Goal: Task Accomplishment & Management: Manage account settings

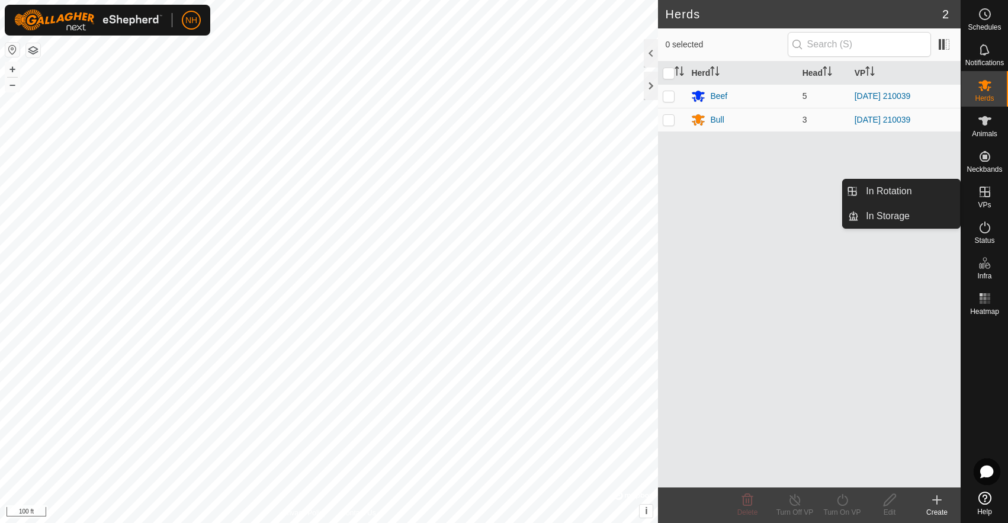
click at [987, 190] on icon at bounding box center [985, 192] width 14 height 14
click at [901, 189] on link "In Rotation" at bounding box center [909, 192] width 101 height 24
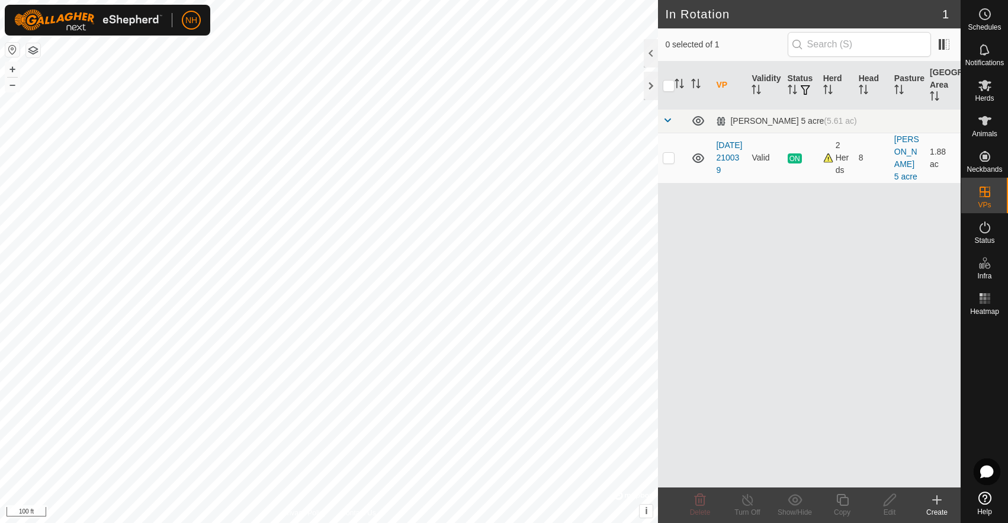
click at [936, 500] on icon at bounding box center [937, 500] width 8 height 0
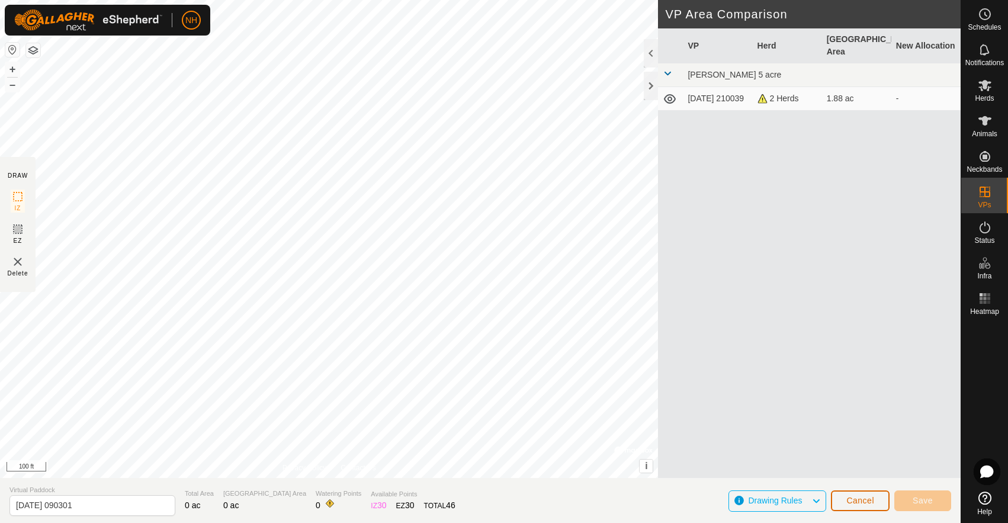
click at [862, 502] on span "Cancel" at bounding box center [861, 500] width 28 height 9
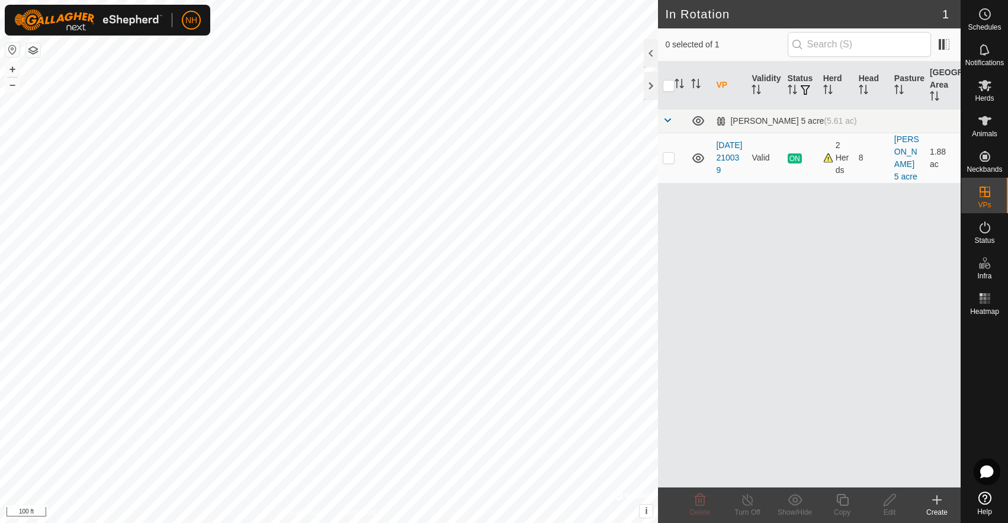
click at [933, 497] on icon at bounding box center [937, 500] width 14 height 14
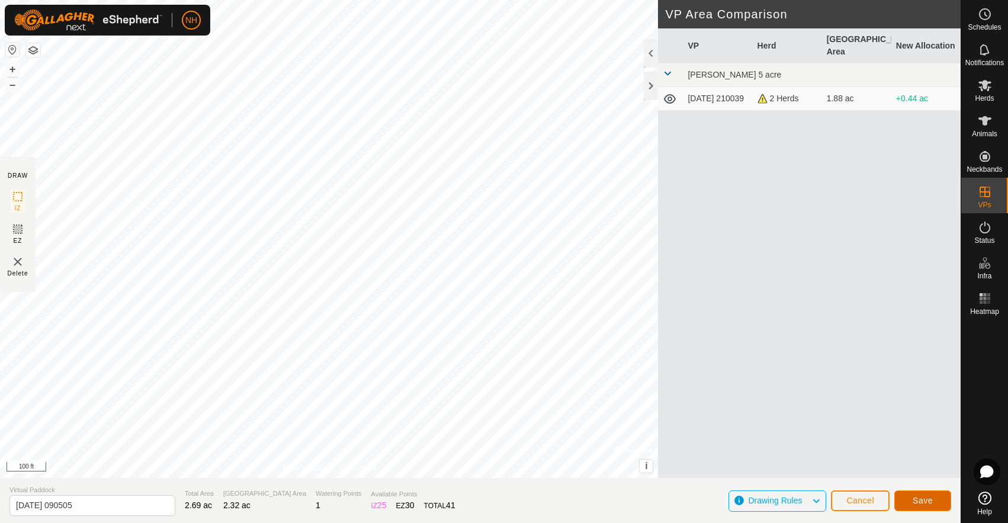
click at [925, 501] on span "Save" at bounding box center [923, 500] width 20 height 9
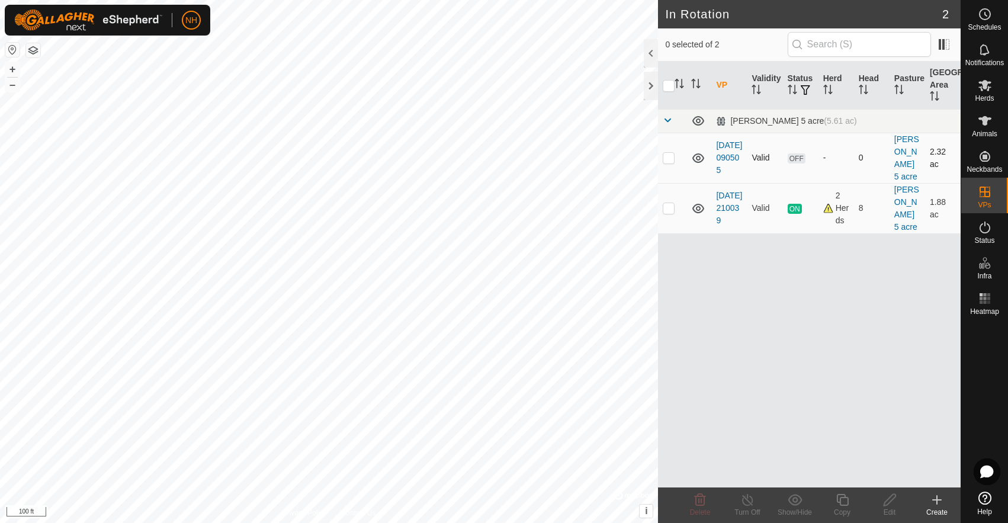
click at [798, 157] on span "OFF" at bounding box center [797, 158] width 18 height 10
click at [670, 156] on p-checkbox at bounding box center [669, 157] width 12 height 9
click at [670, 157] on p-checkbox at bounding box center [669, 157] width 12 height 9
checkbox input "false"
click at [669, 206] on p-checkbox at bounding box center [669, 207] width 12 height 9
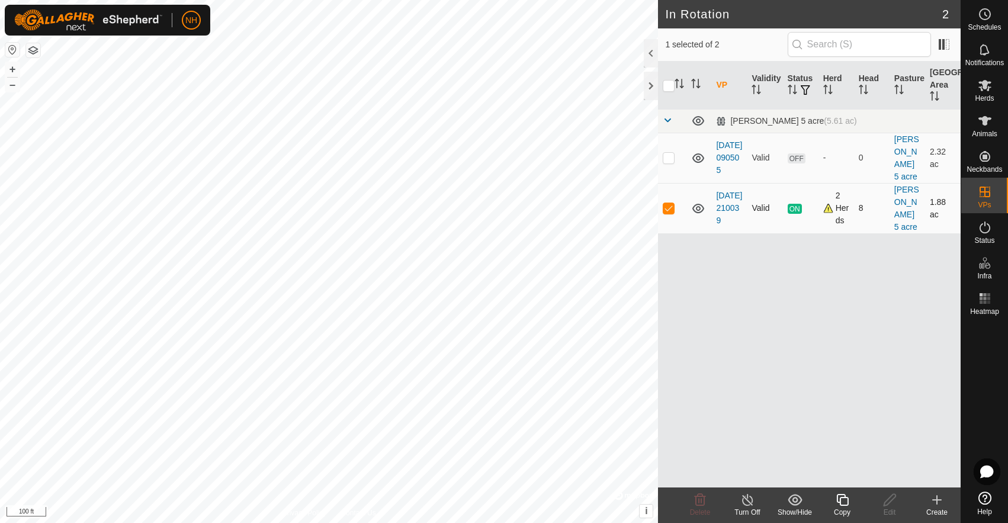
click at [668, 208] on p-checkbox at bounding box center [669, 207] width 12 height 9
checkbox input "false"
click at [668, 156] on p-checkbox at bounding box center [669, 157] width 12 height 9
checkbox input "true"
click at [797, 158] on span "OFF" at bounding box center [797, 158] width 18 height 10
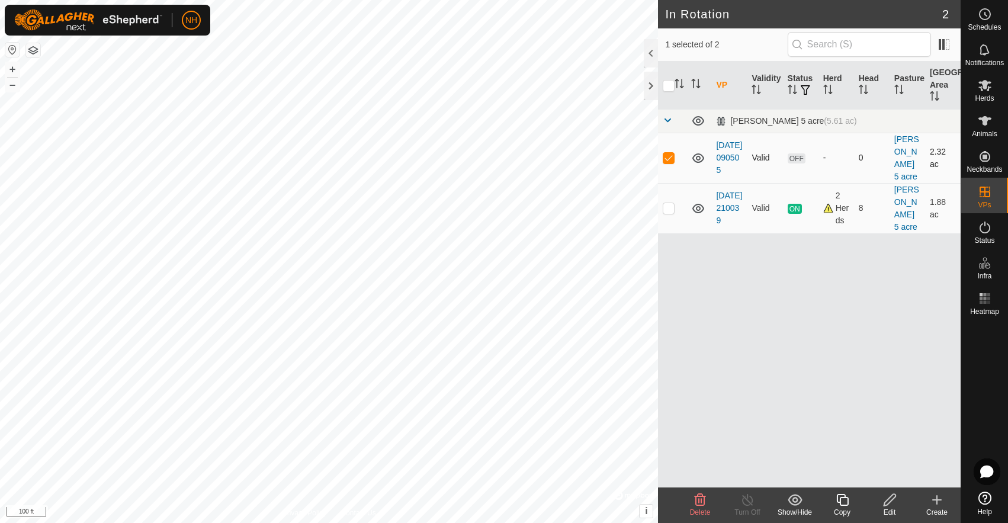
click at [848, 151] on td "-" at bounding box center [837, 158] width 36 height 50
click at [725, 149] on link "[DATE] 090505" at bounding box center [729, 157] width 26 height 34
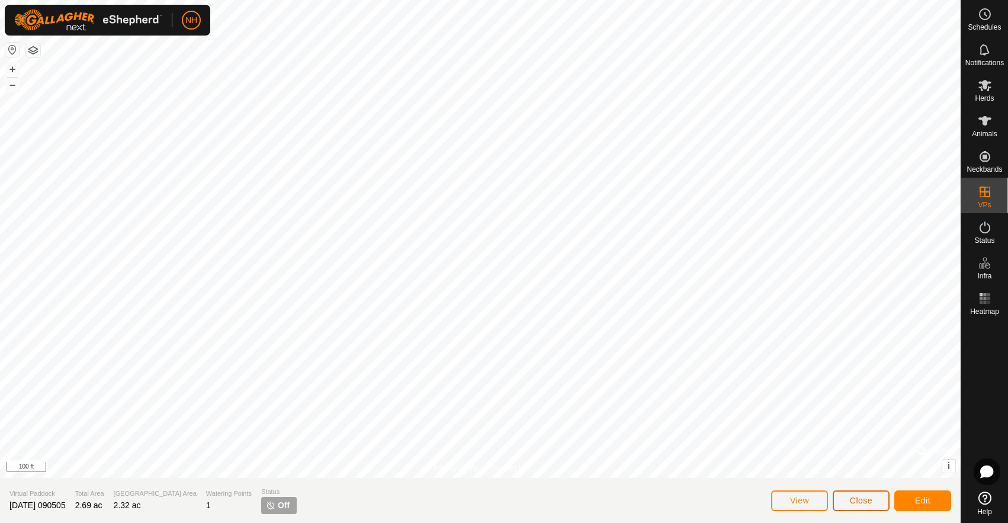
click at [859, 502] on span "Close" at bounding box center [861, 500] width 23 height 9
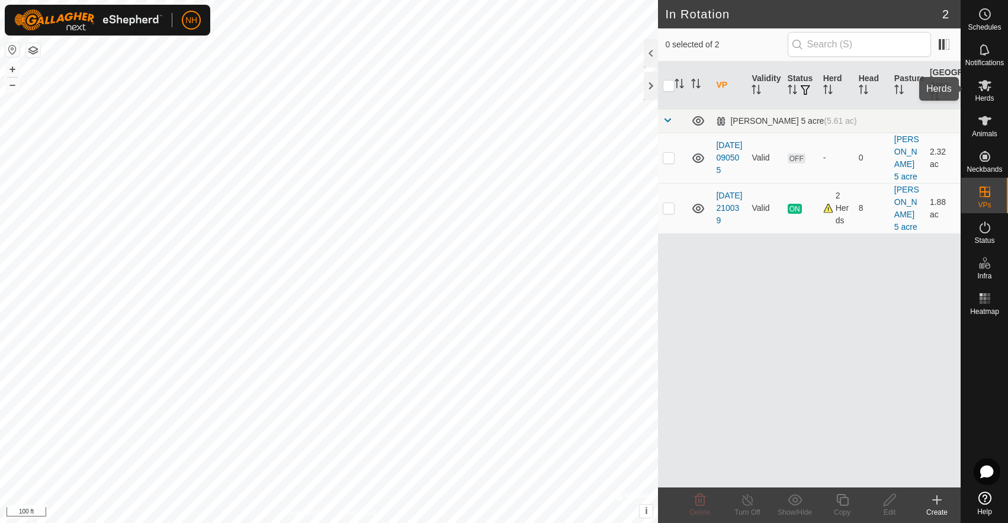
click at [989, 86] on icon at bounding box center [985, 85] width 14 height 14
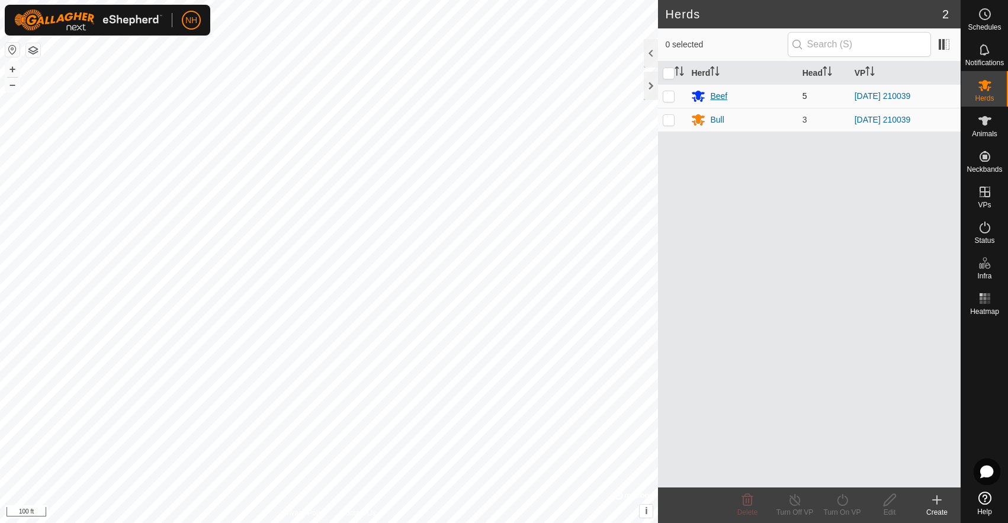
click at [725, 97] on div "Beef" at bounding box center [718, 96] width 17 height 12
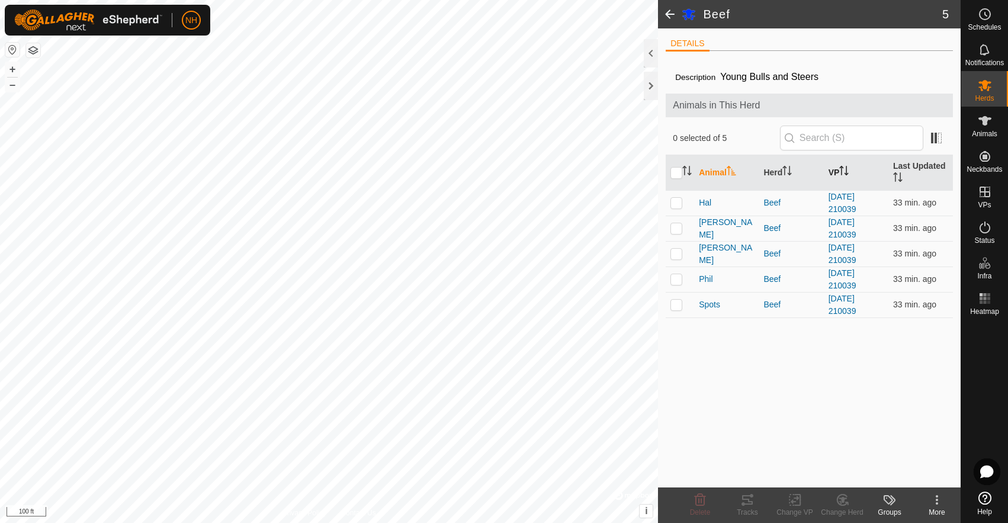
click at [846, 168] on icon "Activate to sort" at bounding box center [844, 170] width 9 height 9
click at [848, 171] on icon "Activate to sort" at bounding box center [844, 170] width 9 height 9
click at [708, 166] on th "Animal" at bounding box center [726, 173] width 65 height 36
click at [675, 204] on p-checkbox at bounding box center [677, 202] width 12 height 9
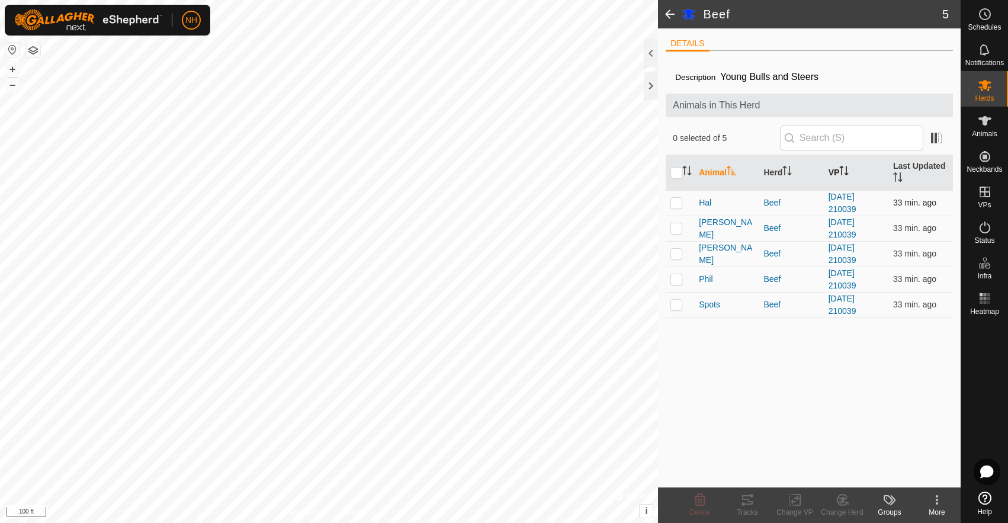
checkbox input "true"
click at [678, 229] on p-checkbox at bounding box center [677, 227] width 12 height 9
checkbox input "true"
drag, startPoint x: 679, startPoint y: 252, endPoint x: 678, endPoint y: 268, distance: 15.4
click at [679, 252] on p-checkbox at bounding box center [677, 253] width 12 height 9
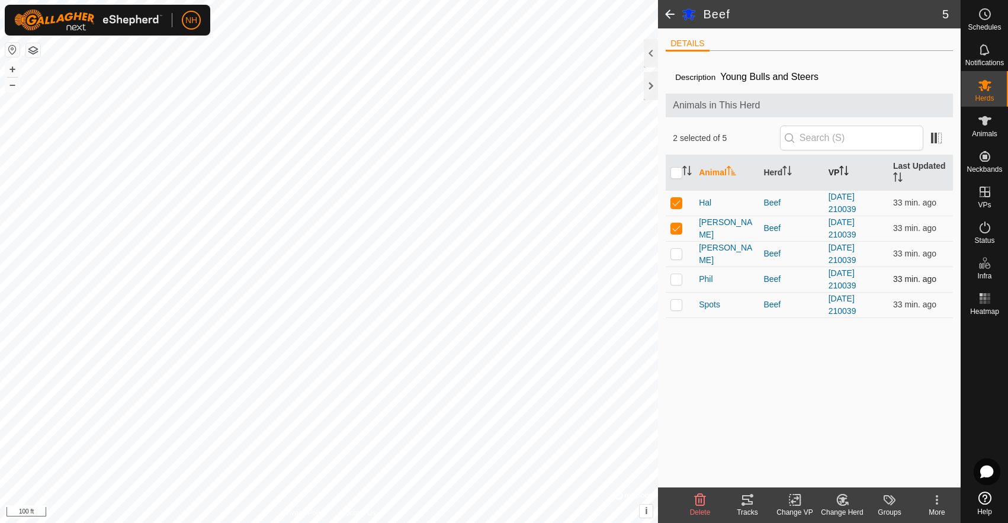
checkbox input "true"
click at [679, 278] on p-checkbox at bounding box center [677, 278] width 12 height 9
checkbox input "true"
click at [680, 305] on p-checkbox at bounding box center [677, 304] width 12 height 9
checkbox input "true"
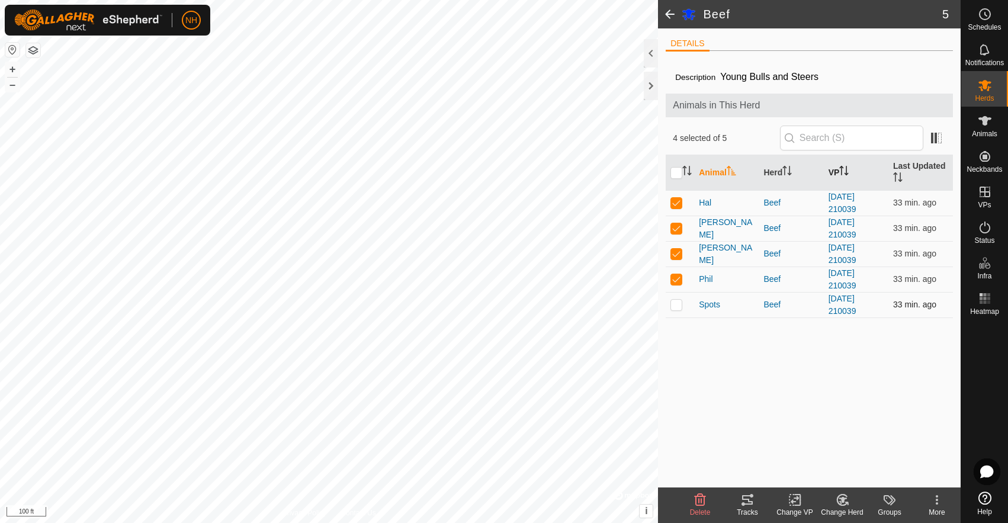
checkbox input "true"
click at [793, 504] on icon at bounding box center [795, 500] width 15 height 14
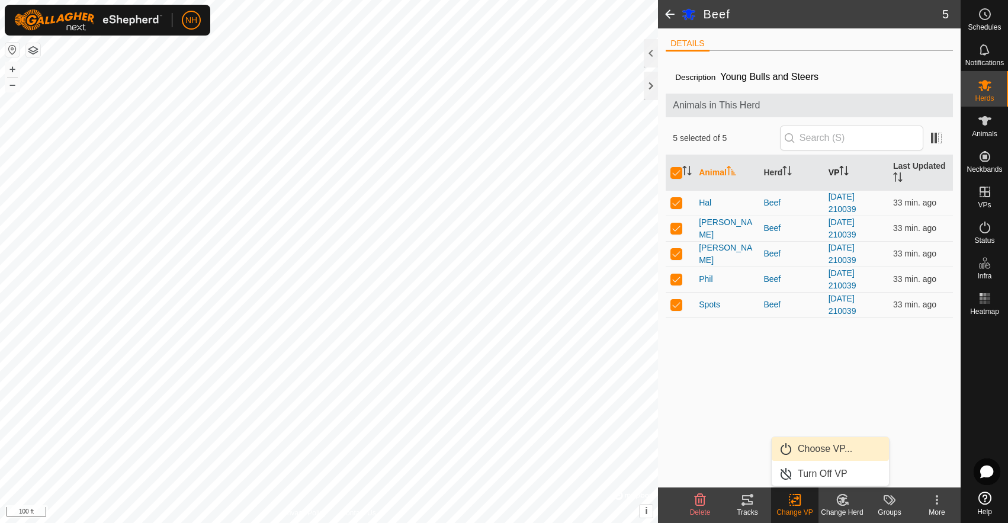
click at [830, 444] on link "Choose VP..." at bounding box center [830, 449] width 117 height 24
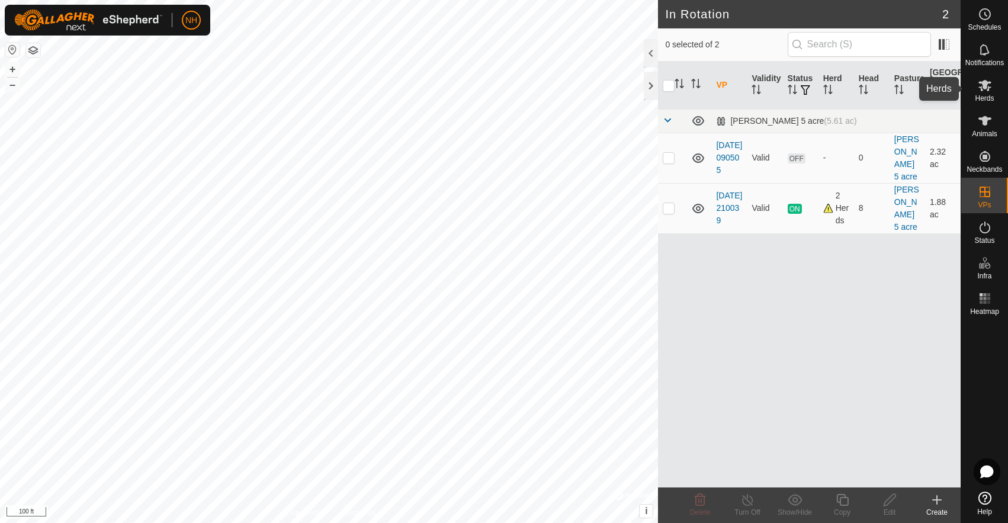
click at [987, 88] on icon at bounding box center [985, 85] width 13 height 11
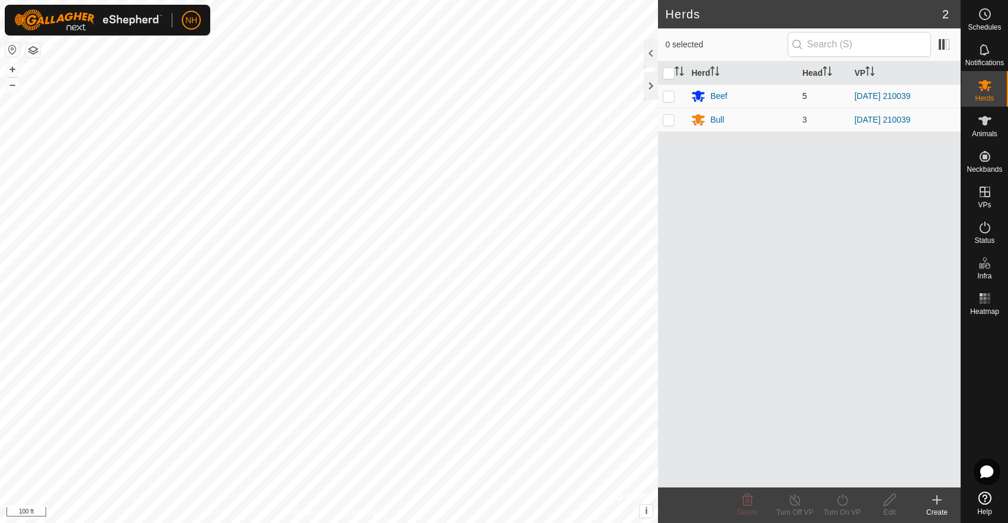
click at [667, 92] on p-checkbox at bounding box center [669, 95] width 12 height 9
checkbox input "true"
click at [874, 67] on icon "Activate to sort" at bounding box center [873, 70] width 1 height 9
click at [875, 67] on icon "Activate to sort" at bounding box center [870, 70] width 9 height 9
click at [875, 68] on icon "Activate to sort" at bounding box center [870, 70] width 9 height 9
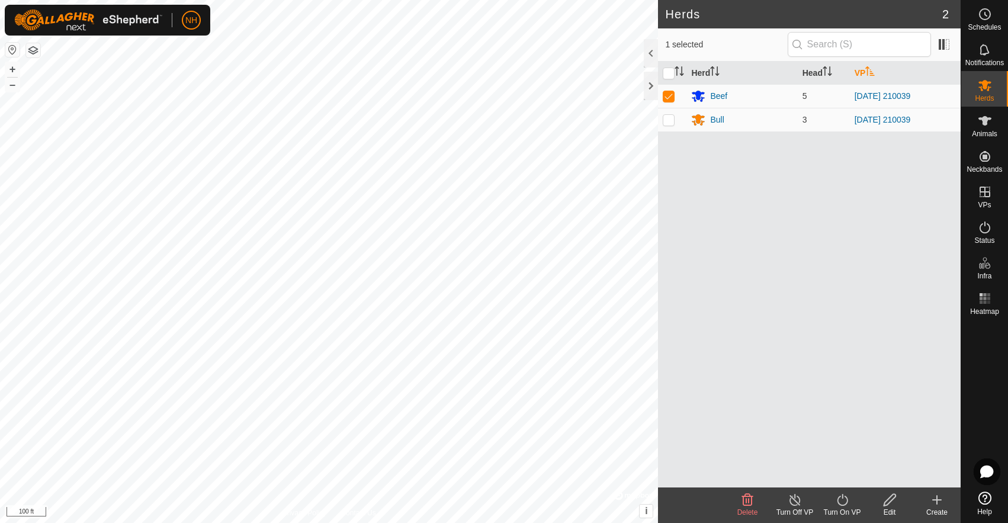
click at [875, 66] on icon "Activate to sort" at bounding box center [870, 70] width 9 height 9
click at [720, 94] on div "Beef" at bounding box center [718, 96] width 17 height 12
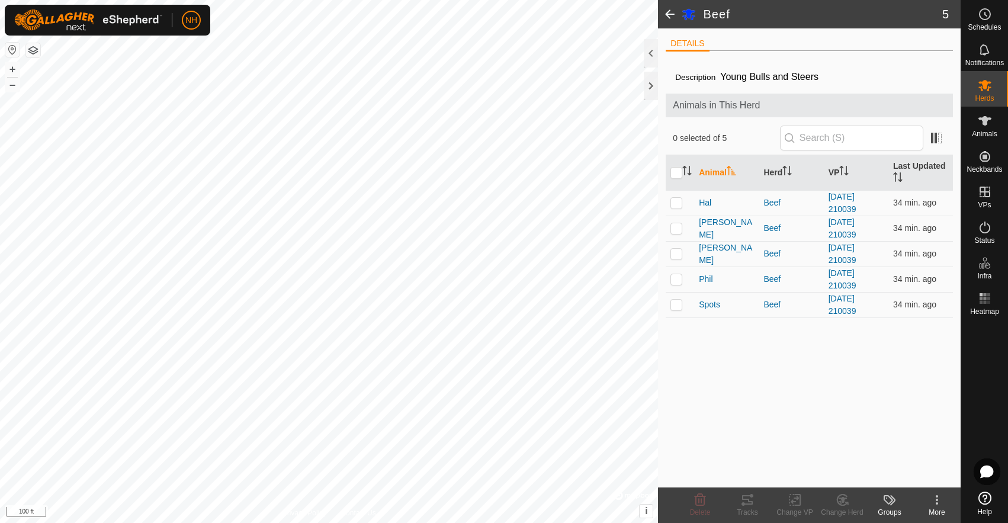
click at [668, 13] on span at bounding box center [670, 14] width 24 height 28
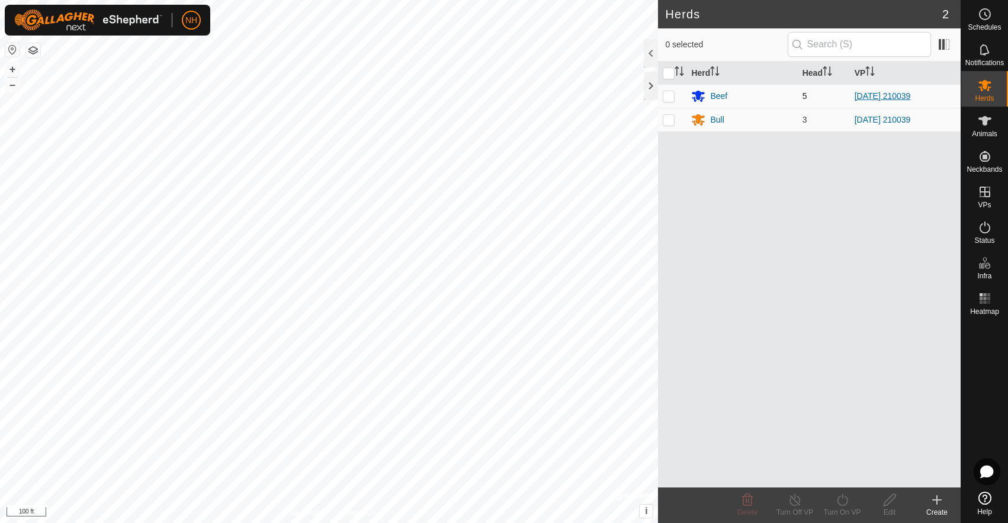
click at [874, 95] on link "[DATE] 210039" at bounding box center [883, 95] width 56 height 9
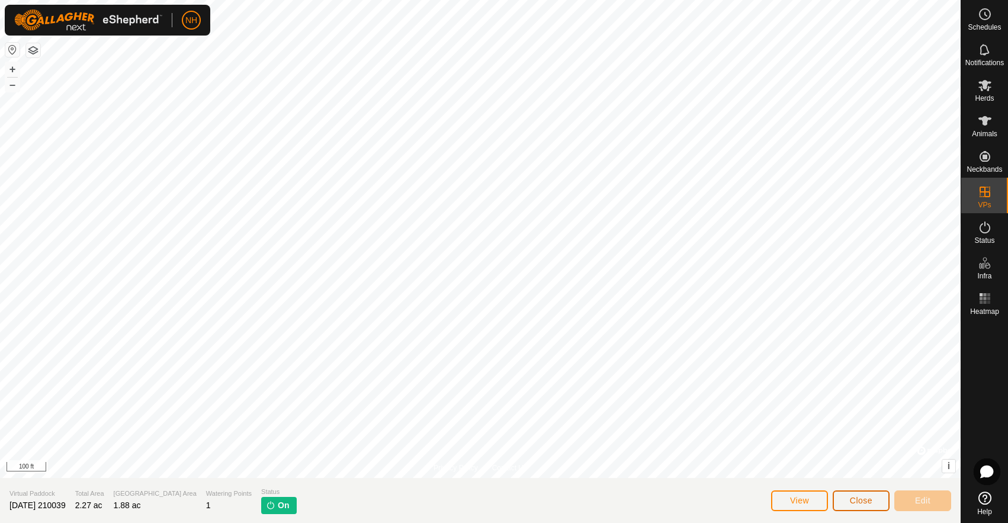
click at [856, 498] on span "Close" at bounding box center [861, 500] width 23 height 9
